Goal: Task Accomplishment & Management: Manage account settings

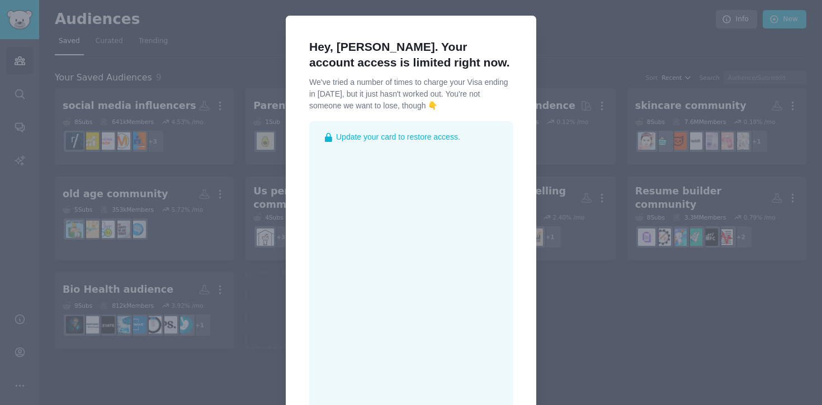
scroll to position [153, 0]
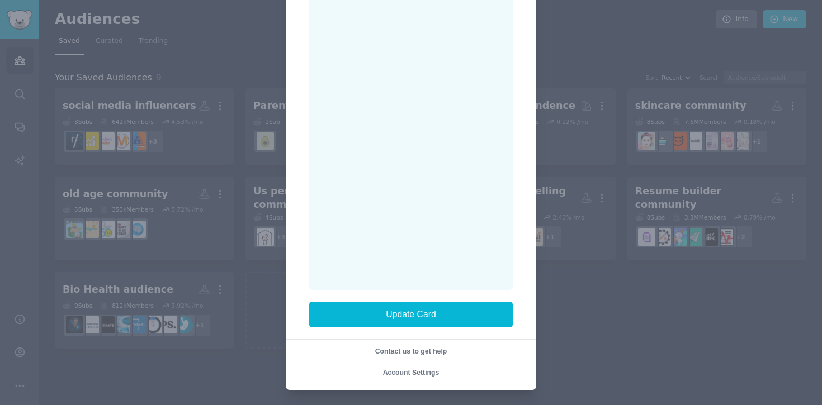
click at [396, 370] on span "Account Settings" at bounding box center [411, 373] width 56 height 8
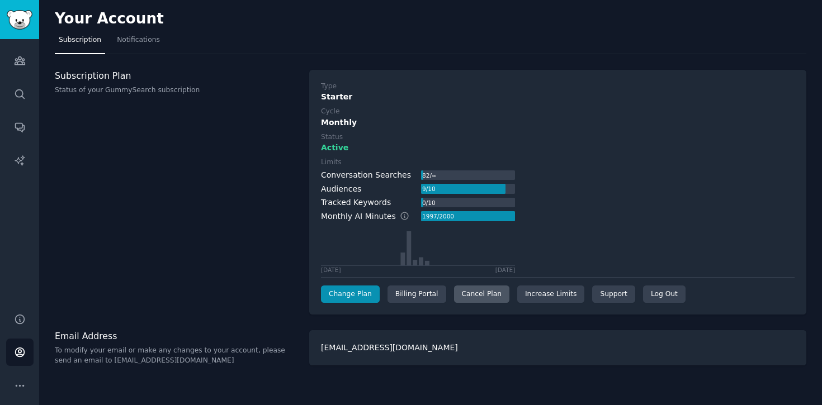
click at [470, 296] on div "Cancel Plan" at bounding box center [481, 295] width 55 height 18
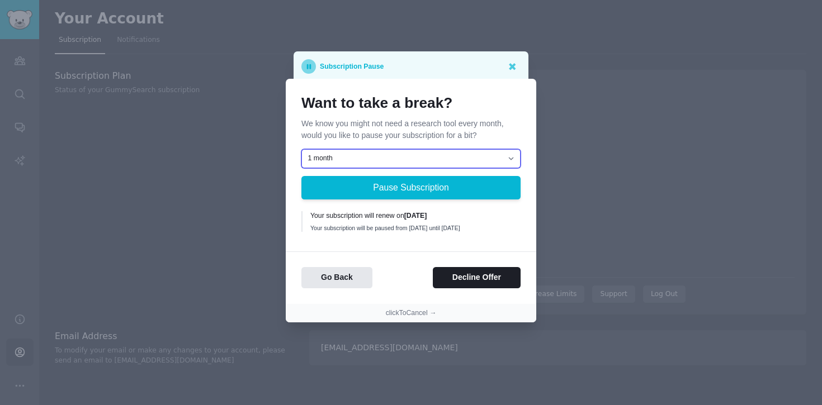
click at [442, 158] on select "1 month 2 months 3 months Choose a custom date to resume" at bounding box center [410, 158] width 219 height 19
click at [301, 149] on select "1 month 2 months 3 months Choose a custom date to resume" at bounding box center [410, 158] width 219 height 19
click at [432, 155] on select "1 month 2 months 3 months Choose a custom date to resume" at bounding box center [410, 158] width 219 height 19
select select "[object Object]"
click at [301, 149] on select "1 month 2 months 3 months Choose a custom date to resume" at bounding box center [410, 158] width 219 height 19
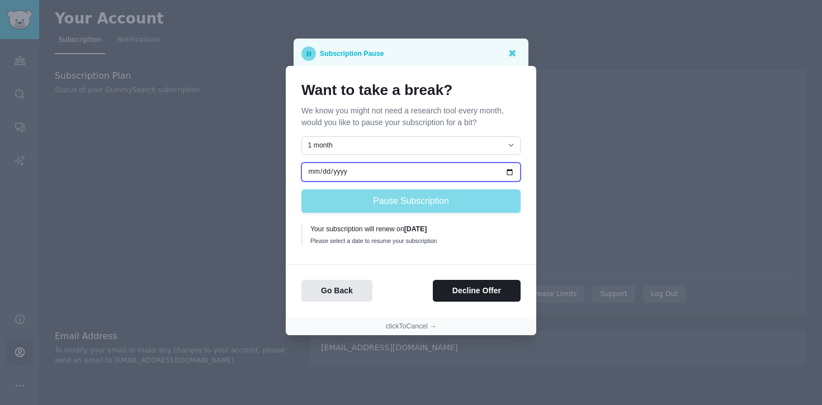
click at [509, 169] on input "date" at bounding box center [410, 172] width 219 height 19
click at [313, 53] on circle at bounding box center [308, 53] width 15 height 15
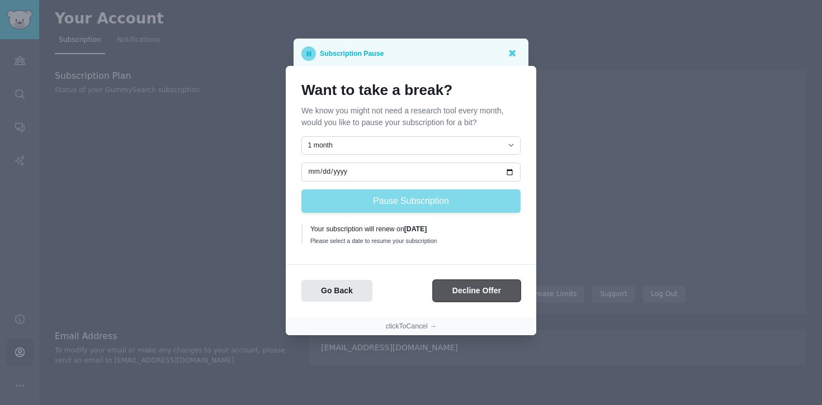
click at [470, 290] on button "Decline Offer" at bounding box center [477, 291] width 88 height 22
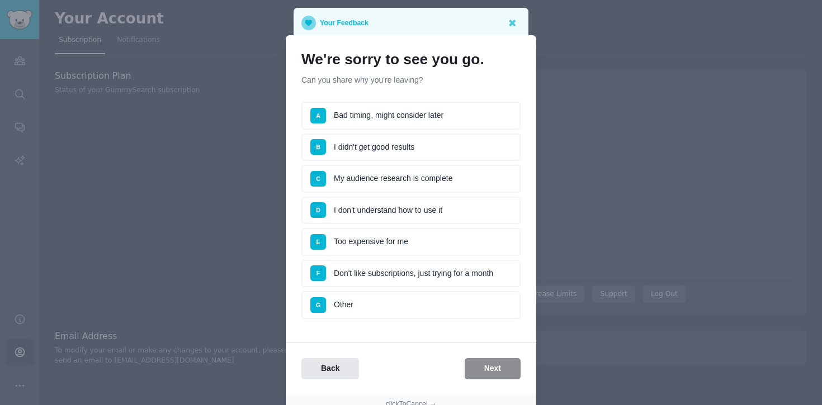
click at [366, 243] on li "E Too expensive for me" at bounding box center [410, 242] width 219 height 28
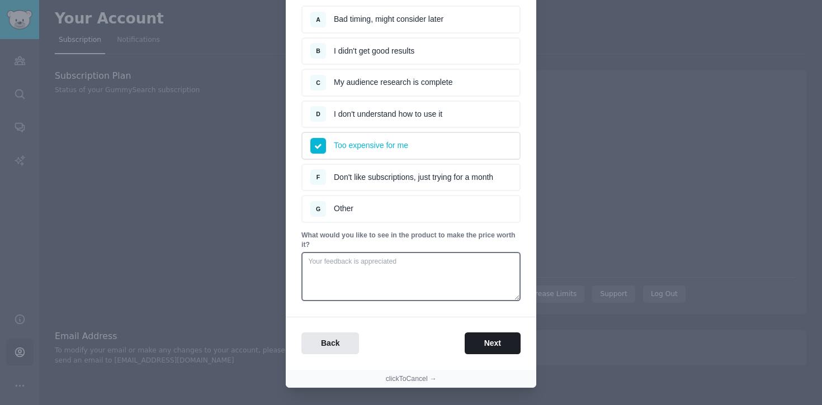
scroll to position [97, 0]
click at [490, 345] on button "Next" at bounding box center [493, 343] width 56 height 22
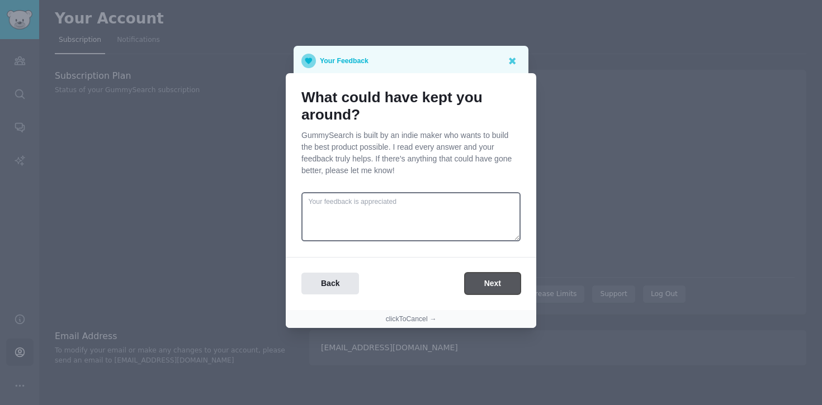
scroll to position [0, 0]
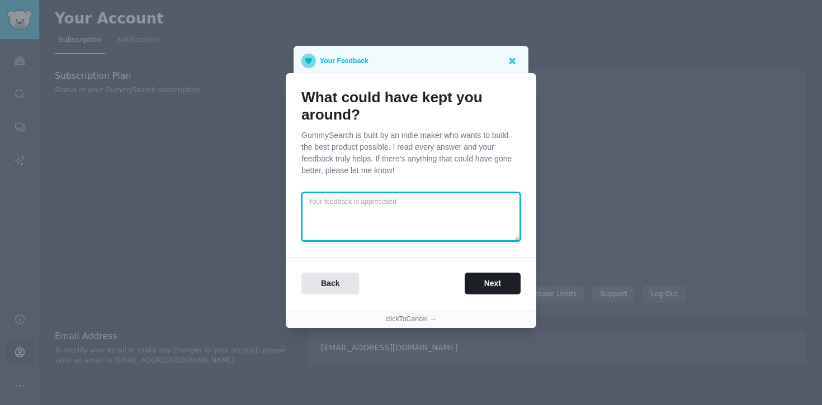
click at [445, 225] on textarea at bounding box center [410, 216] width 219 height 49
type textarea "b"
type textarea "batter incentives in term of search volume on paid plan"
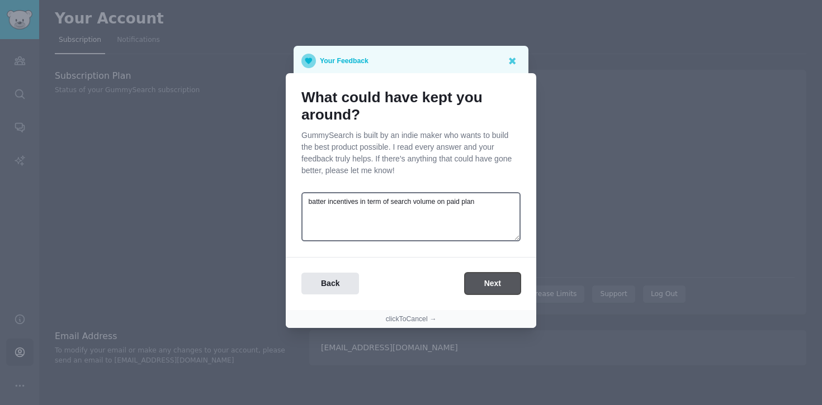
click at [497, 281] on button "Next" at bounding box center [493, 284] width 56 height 22
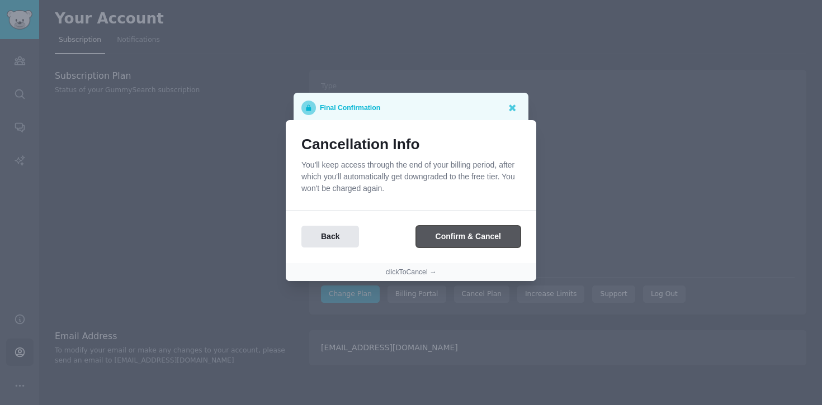
click at [484, 240] on button "Confirm & Cancel" at bounding box center [468, 237] width 105 height 22
